Goal: Learn about a topic

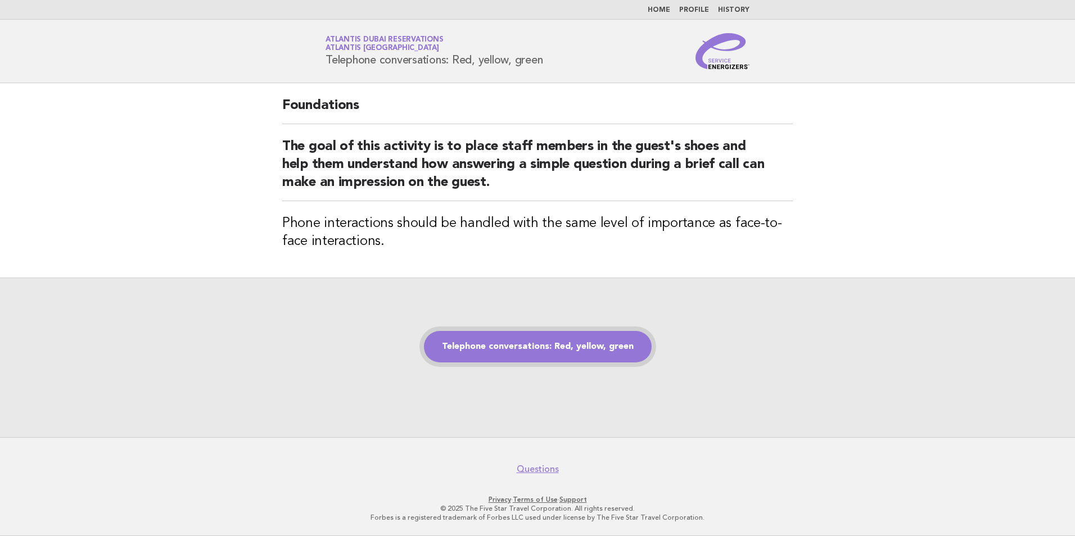
click at [545, 349] on link "Telephone conversations: Red, yellow, green" at bounding box center [538, 346] width 228 height 31
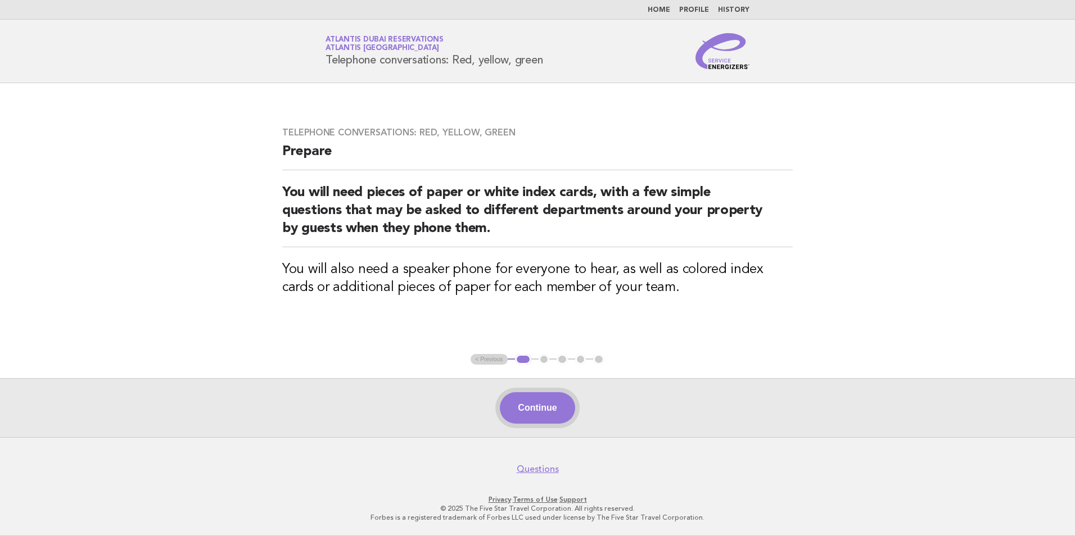
click at [536, 410] on button "Continue" at bounding box center [537, 407] width 75 height 31
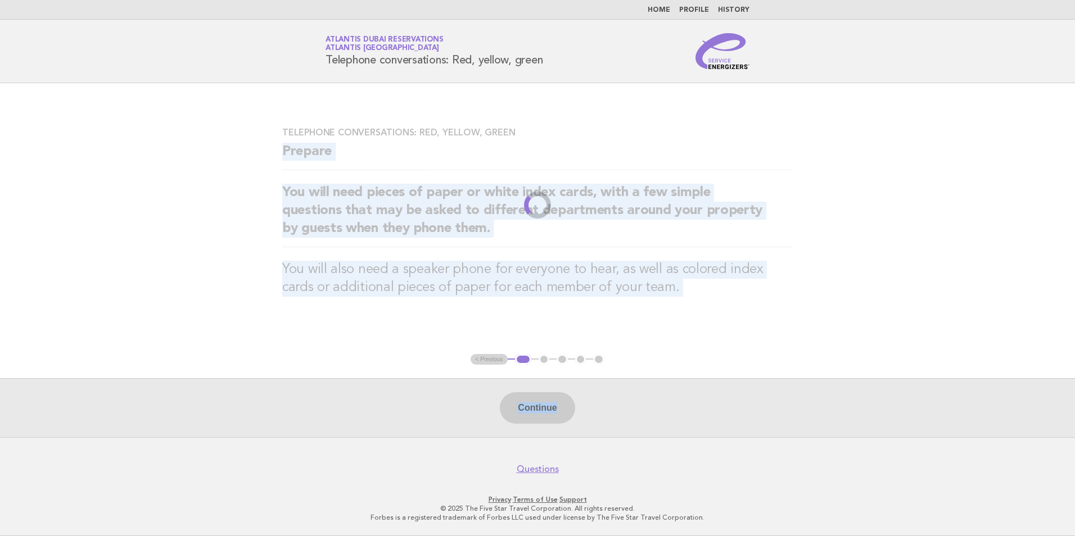
drag, startPoint x: 165, startPoint y: 142, endPoint x: 843, endPoint y: 342, distance: 706.9
click at [843, 342] on main "Telephone conversations: Red, yellow, green Prepare You will need pieces of pap…" at bounding box center [537, 260] width 1075 height 354
drag, startPoint x: 205, startPoint y: 142, endPoint x: 854, endPoint y: 323, distance: 674.1
click at [854, 323] on main "Telephone conversations: Red, yellow, green Prepare You will need pieces of pap…" at bounding box center [537, 260] width 1075 height 354
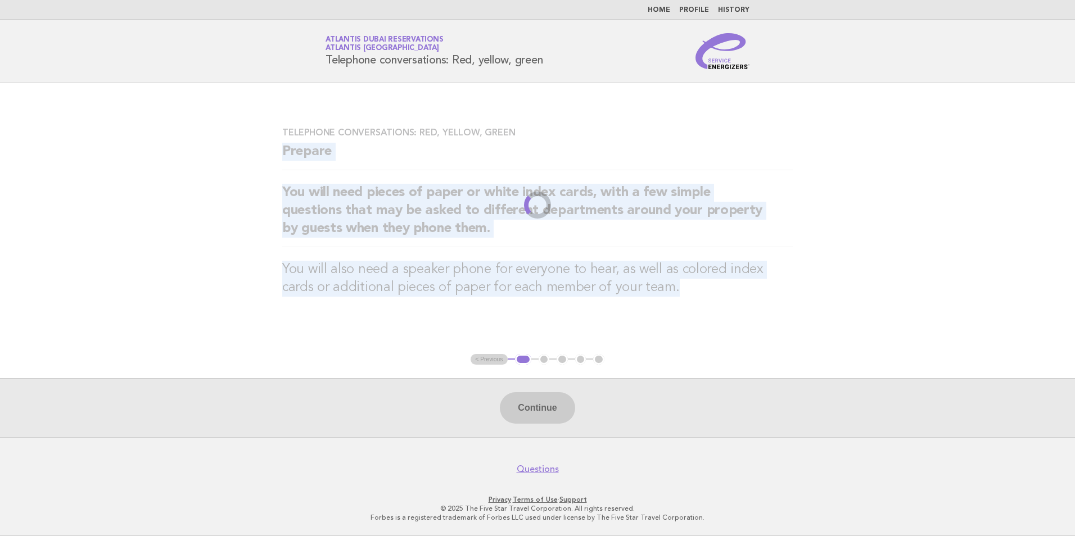
click at [854, 323] on main "Telephone conversations: Red, yellow, green Prepare You will need pieces of pap…" at bounding box center [537, 260] width 1075 height 354
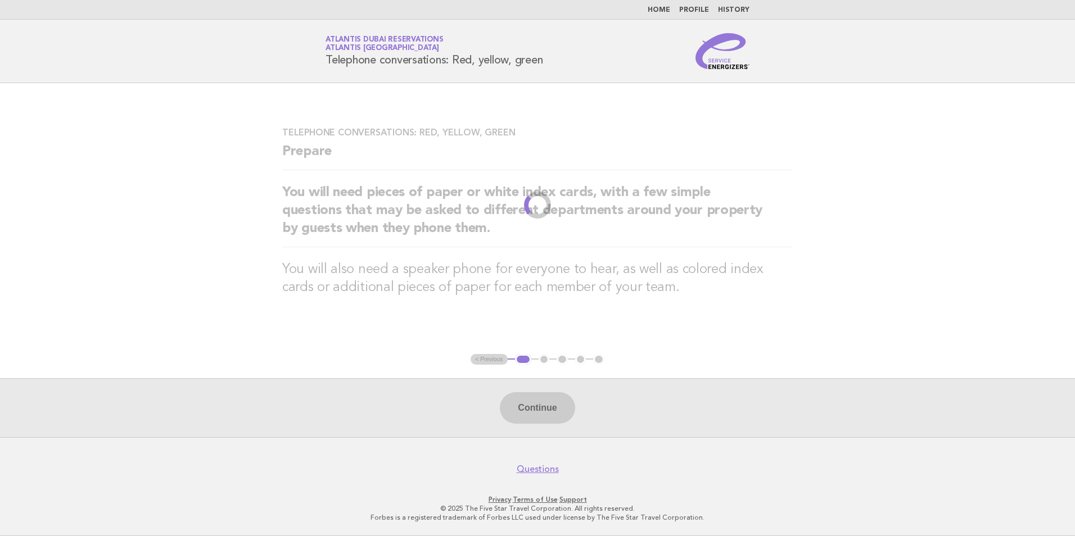
click at [797, 328] on main "Telephone conversations: Red, yellow, green Prepare You will need pieces of pap…" at bounding box center [537, 260] width 1075 height 354
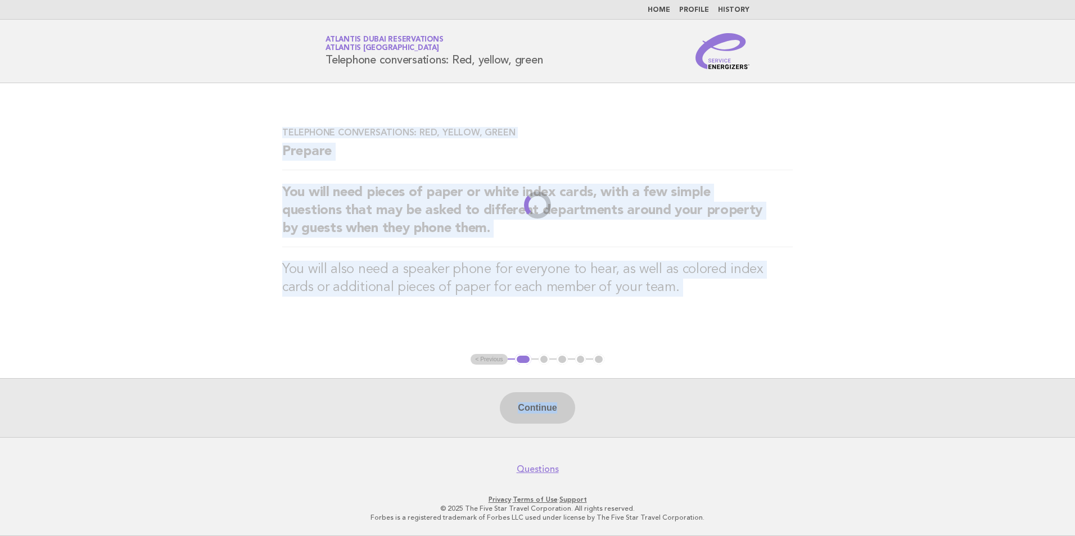
drag, startPoint x: 245, startPoint y: 115, endPoint x: 921, endPoint y: 304, distance: 701.8
click at [921, 304] on main "Telephone conversations: Red, yellow, green Prepare You will need pieces of pap…" at bounding box center [537, 260] width 1075 height 354
drag, startPoint x: 921, startPoint y: 304, endPoint x: 724, endPoint y: 319, distance: 197.9
click at [724, 319] on div "Telephone conversations: Red, yellow, green Prepare You will need pieces of pap…" at bounding box center [538, 219] width 538 height 210
drag, startPoint x: 238, startPoint y: 137, endPoint x: 765, endPoint y: 371, distance: 576.5
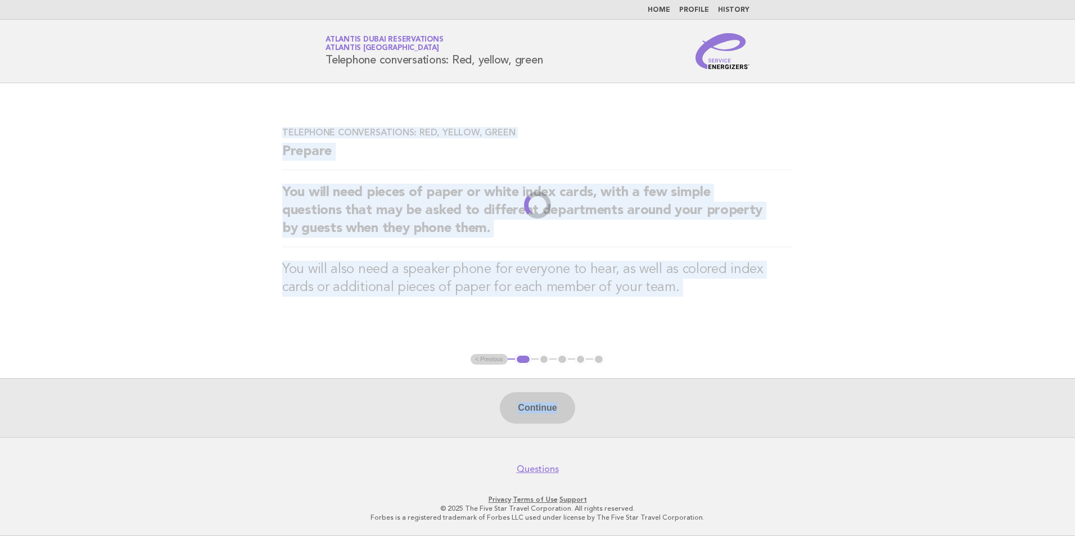
click at [765, 371] on main "Telephone conversations: Red, yellow, green Prepare You will need pieces of pap…" at bounding box center [537, 260] width 1075 height 354
click at [648, 372] on main "Telephone conversations: Red, yellow, green Prepare You will need pieces of pap…" at bounding box center [537, 260] width 1075 height 354
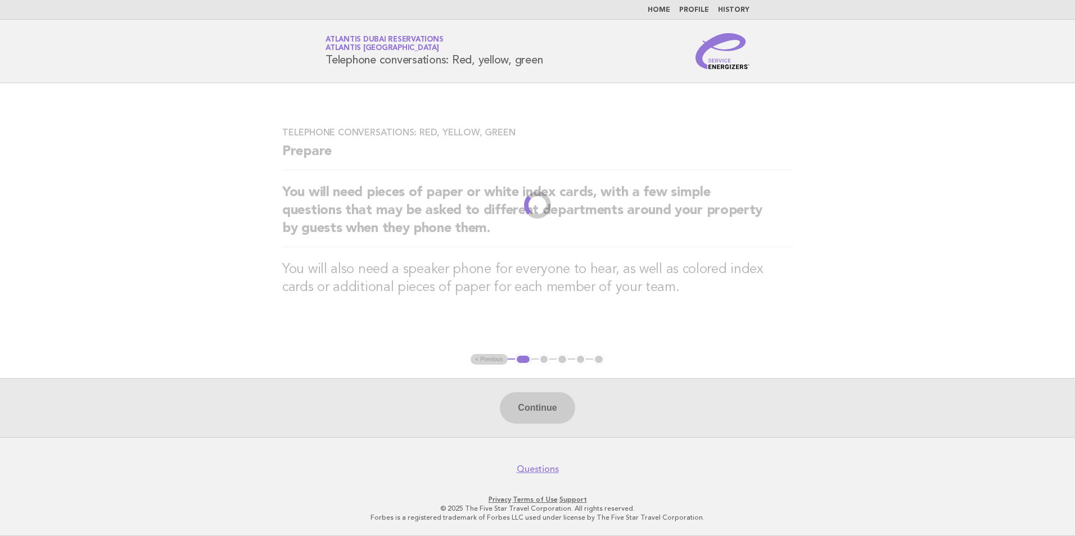
click at [827, 350] on main "Telephone conversations: Red, yellow, green Prepare You will need pieces of pap…" at bounding box center [537, 260] width 1075 height 354
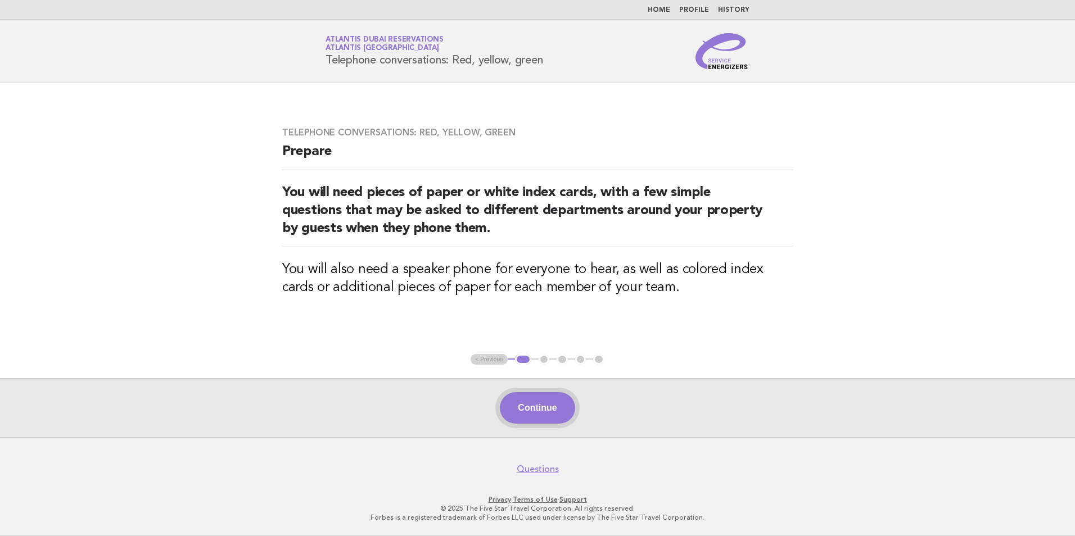
click at [519, 411] on button "Continue" at bounding box center [537, 407] width 75 height 31
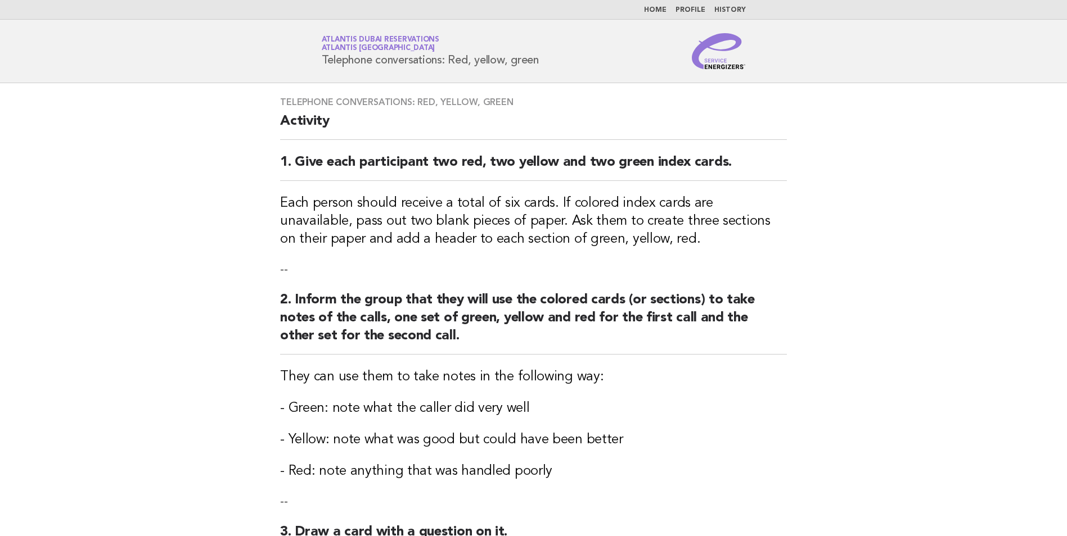
scroll to position [450, 0]
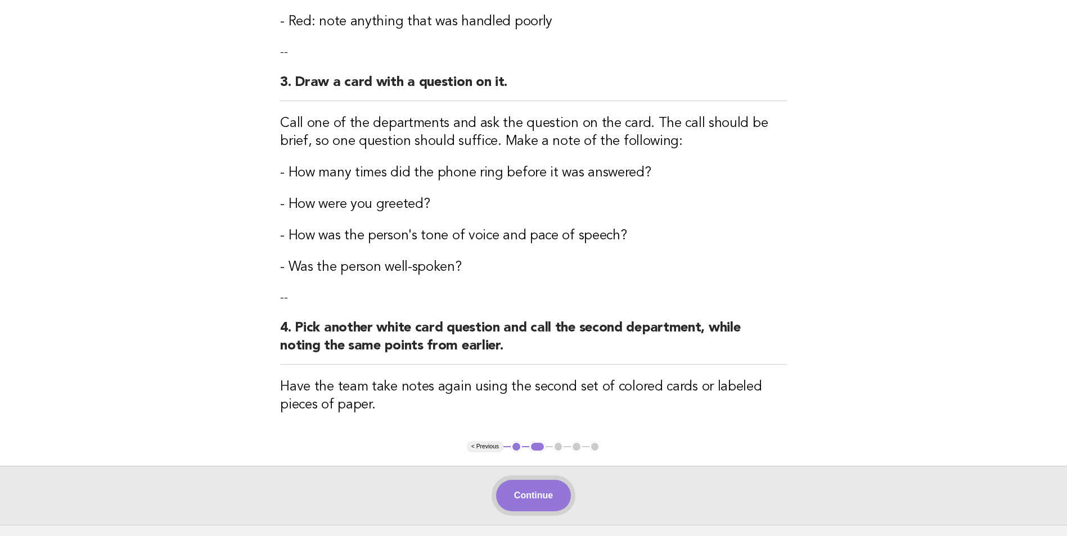
click at [529, 507] on button "Continue" at bounding box center [533, 495] width 75 height 31
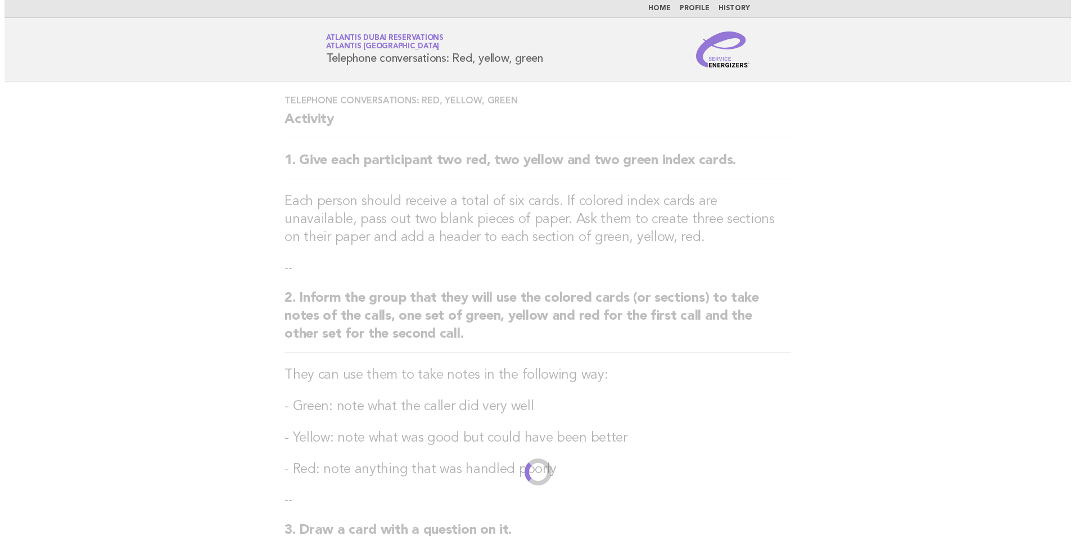
scroll to position [0, 0]
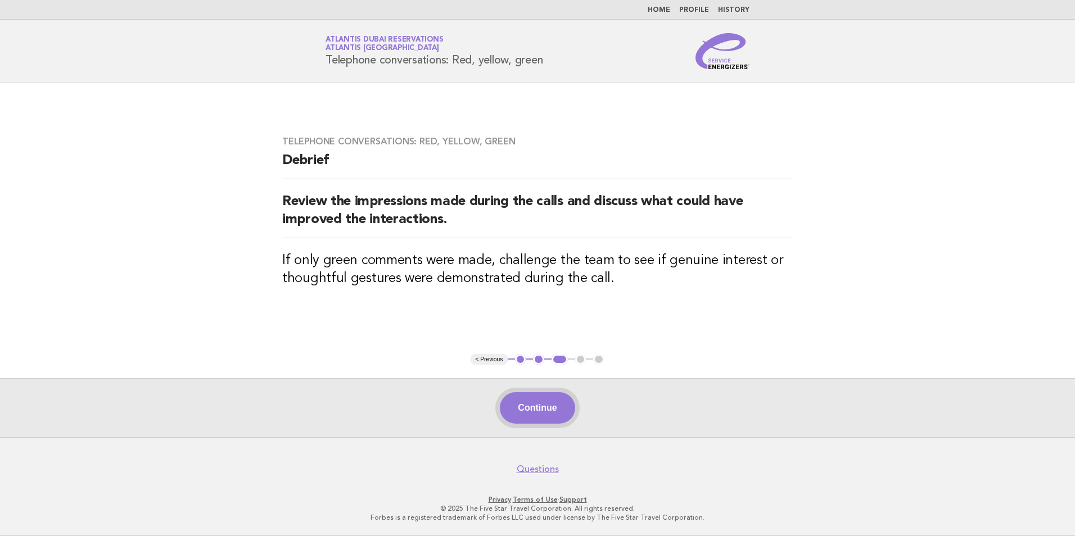
click at [548, 409] on button "Continue" at bounding box center [537, 407] width 75 height 31
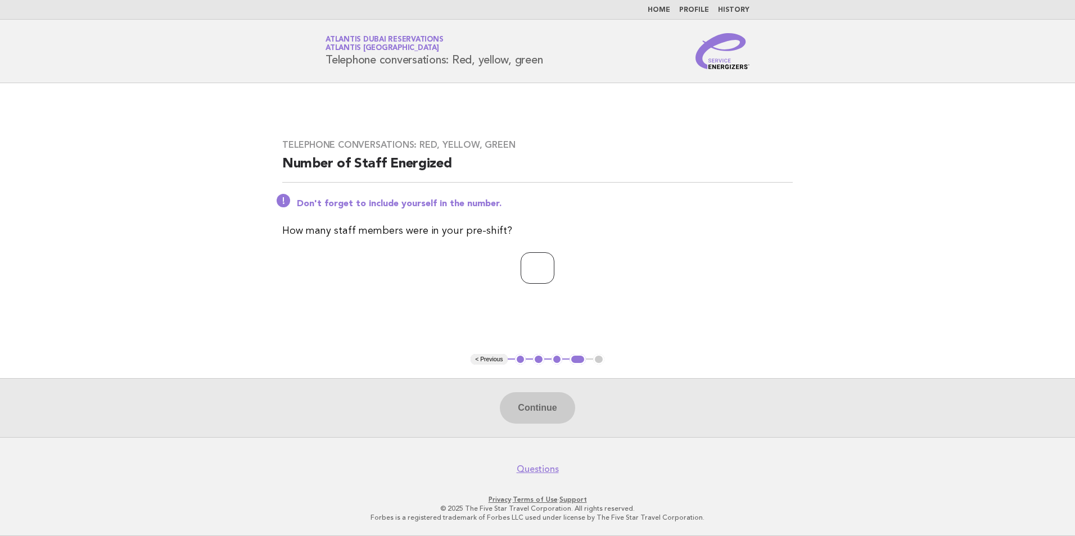
click at [531, 254] on input "number" at bounding box center [538, 267] width 34 height 31
type input "*"
click at [525, 409] on button "Continue" at bounding box center [537, 407] width 75 height 31
